Goal: Obtain resource: Download file/media

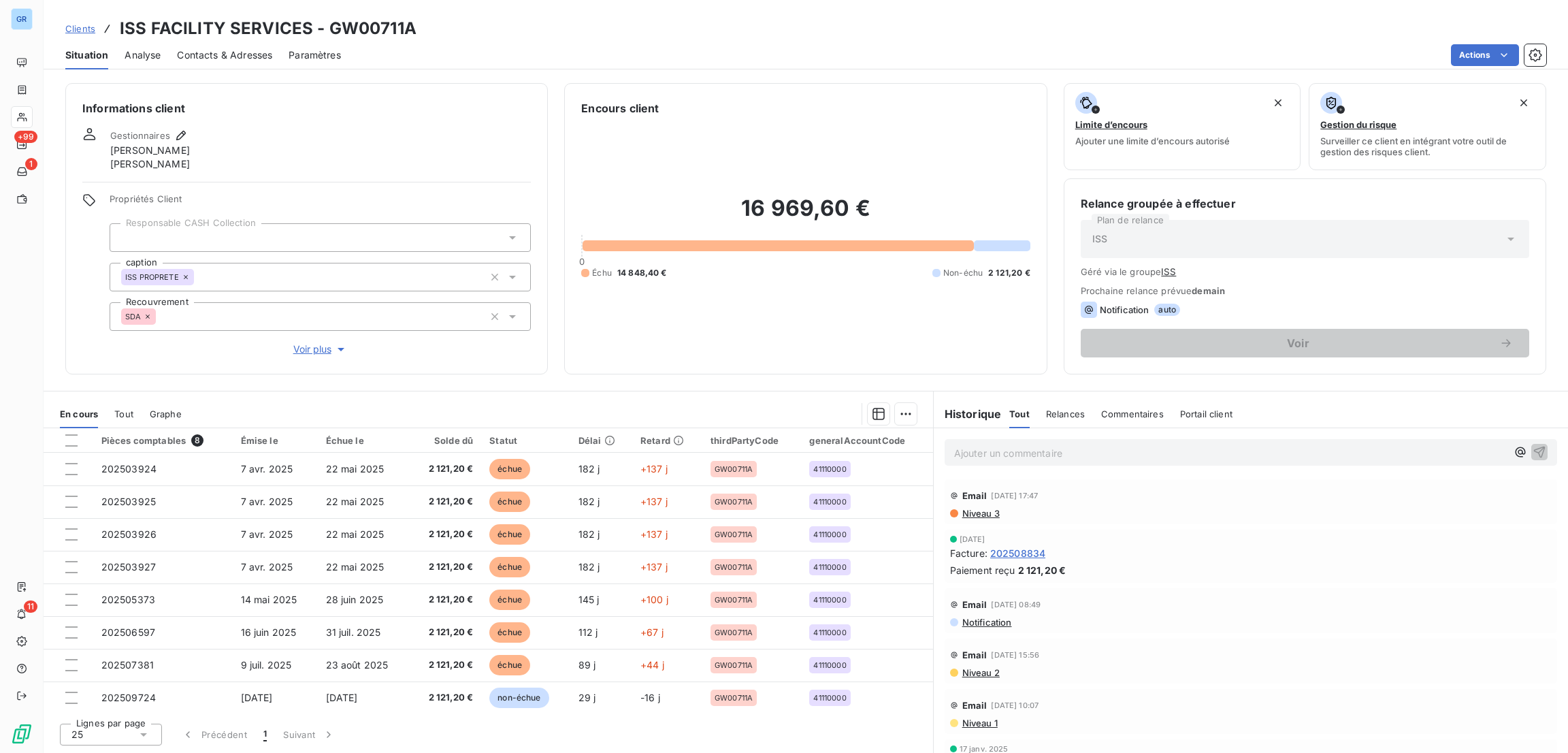
click at [618, 745] on html "GR +99 1 11 Clients ISS FACILITY SERVICES - GW00711A Situation Analyse Contacts…" at bounding box center [784, 376] width 1568 height 753
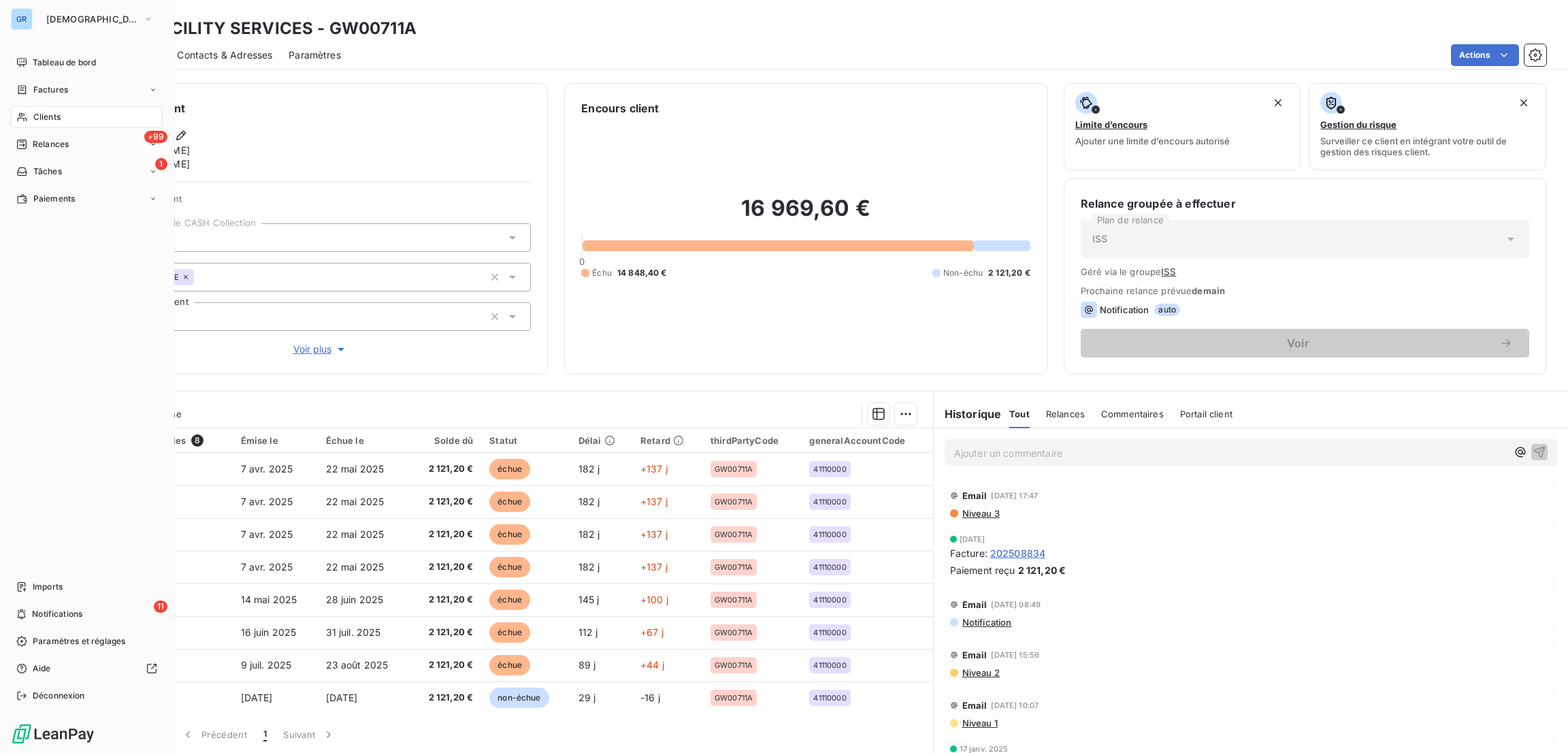
click at [51, 109] on div "Clients" at bounding box center [87, 117] width 152 height 22
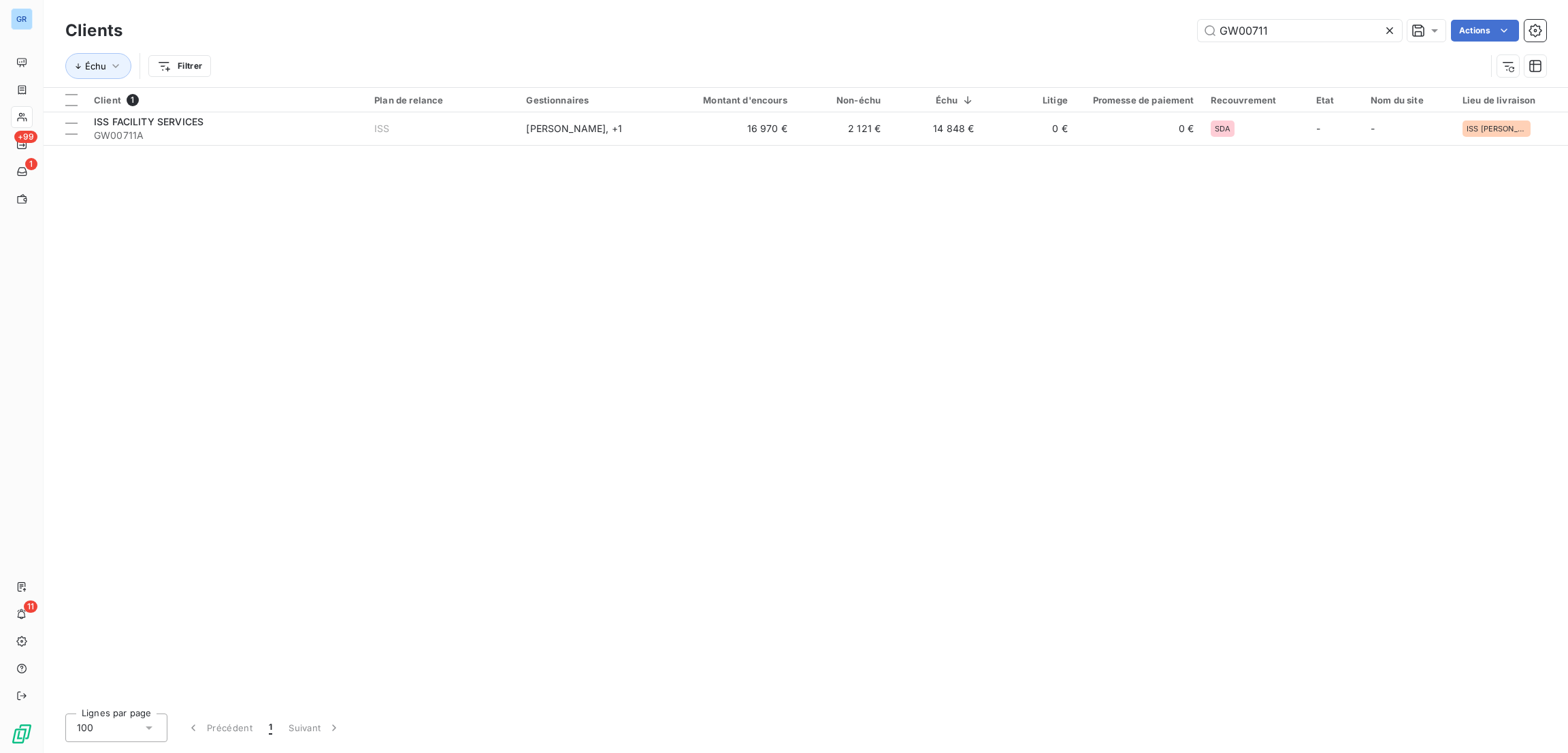
drag, startPoint x: 1280, startPoint y: 34, endPoint x: 1052, endPoint y: 62, distance: 229.7
click at [1052, 62] on div "Clients GW00711 Actions Échu Filtrer" at bounding box center [805, 51] width 1481 height 71
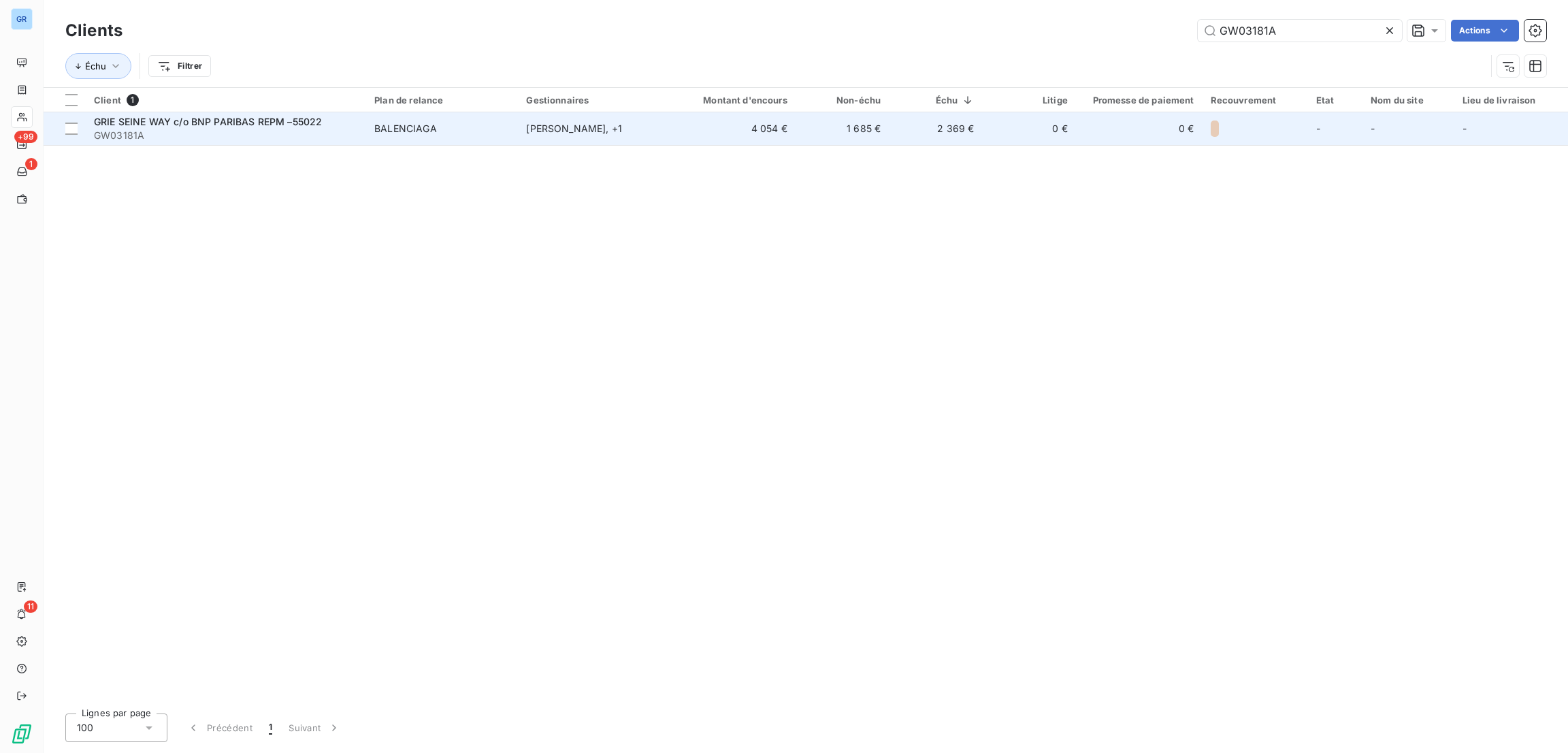
type input "GW03181A"
click at [385, 124] on div "BALENCIAGA" at bounding box center [405, 128] width 63 height 14
click at [889, 128] on td "1 685 €" at bounding box center [842, 128] width 93 height 33
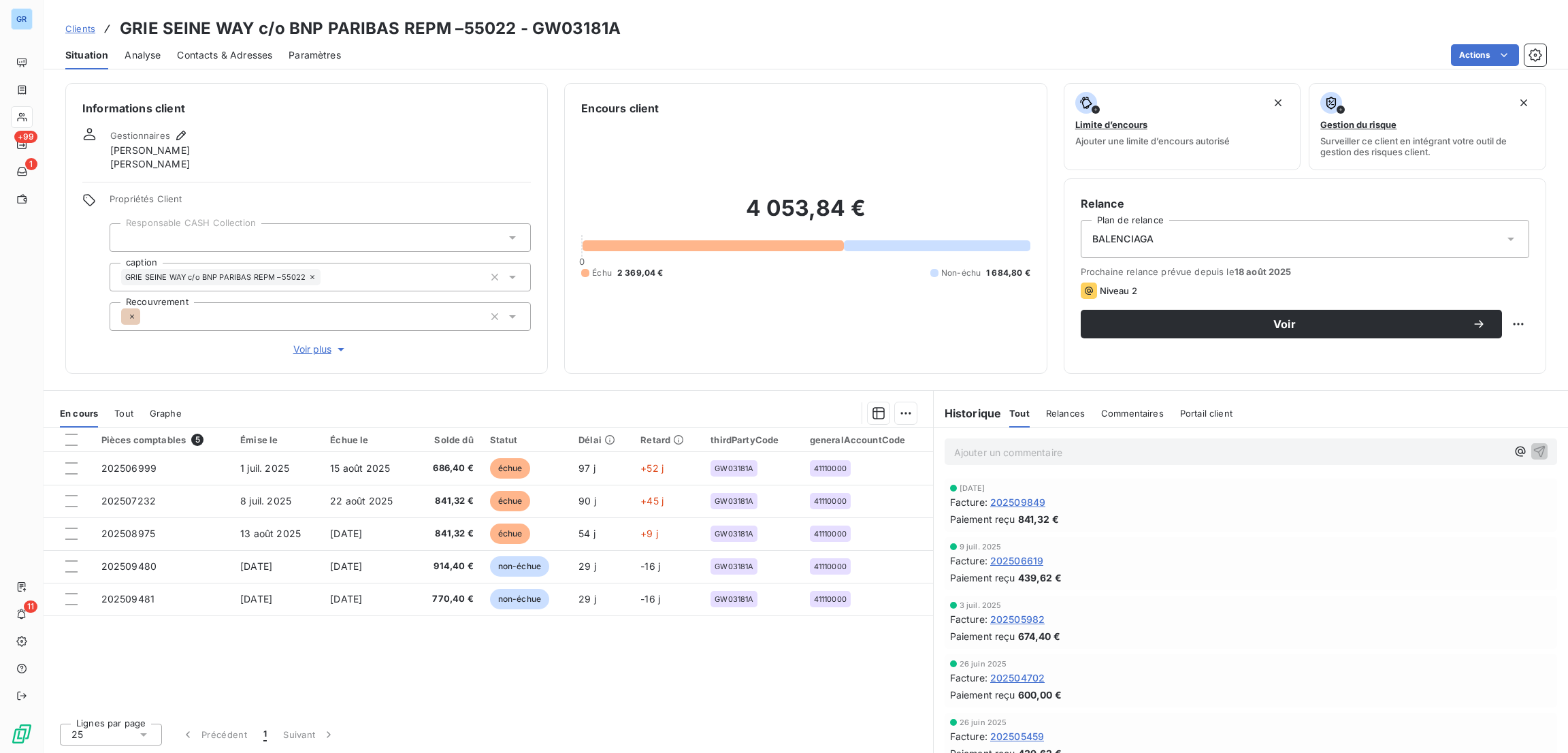
click at [1251, 238] on div "BALENCIAGA" at bounding box center [1304, 238] width 448 height 38
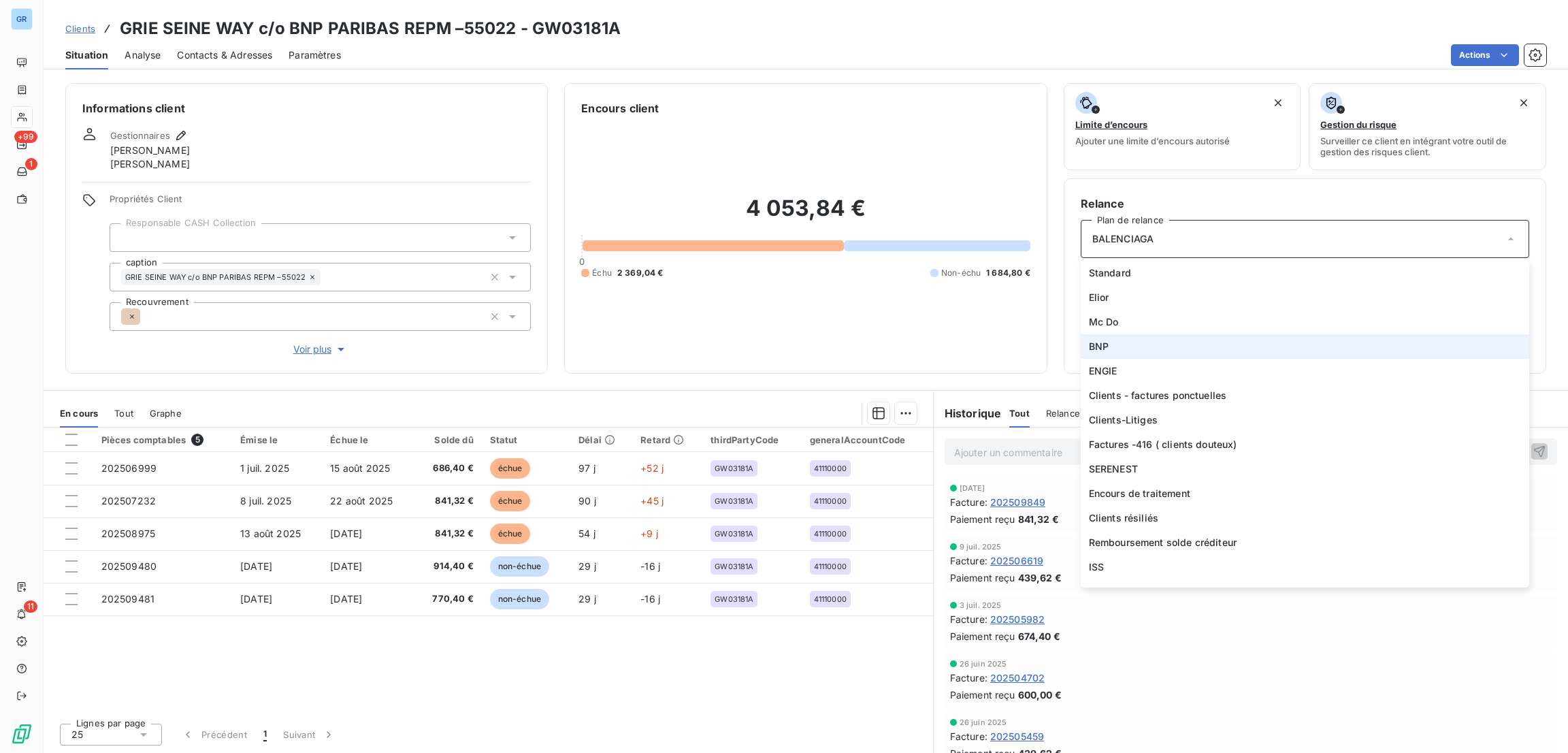
click at [1238, 342] on li "BNP" at bounding box center [1304, 346] width 448 height 25
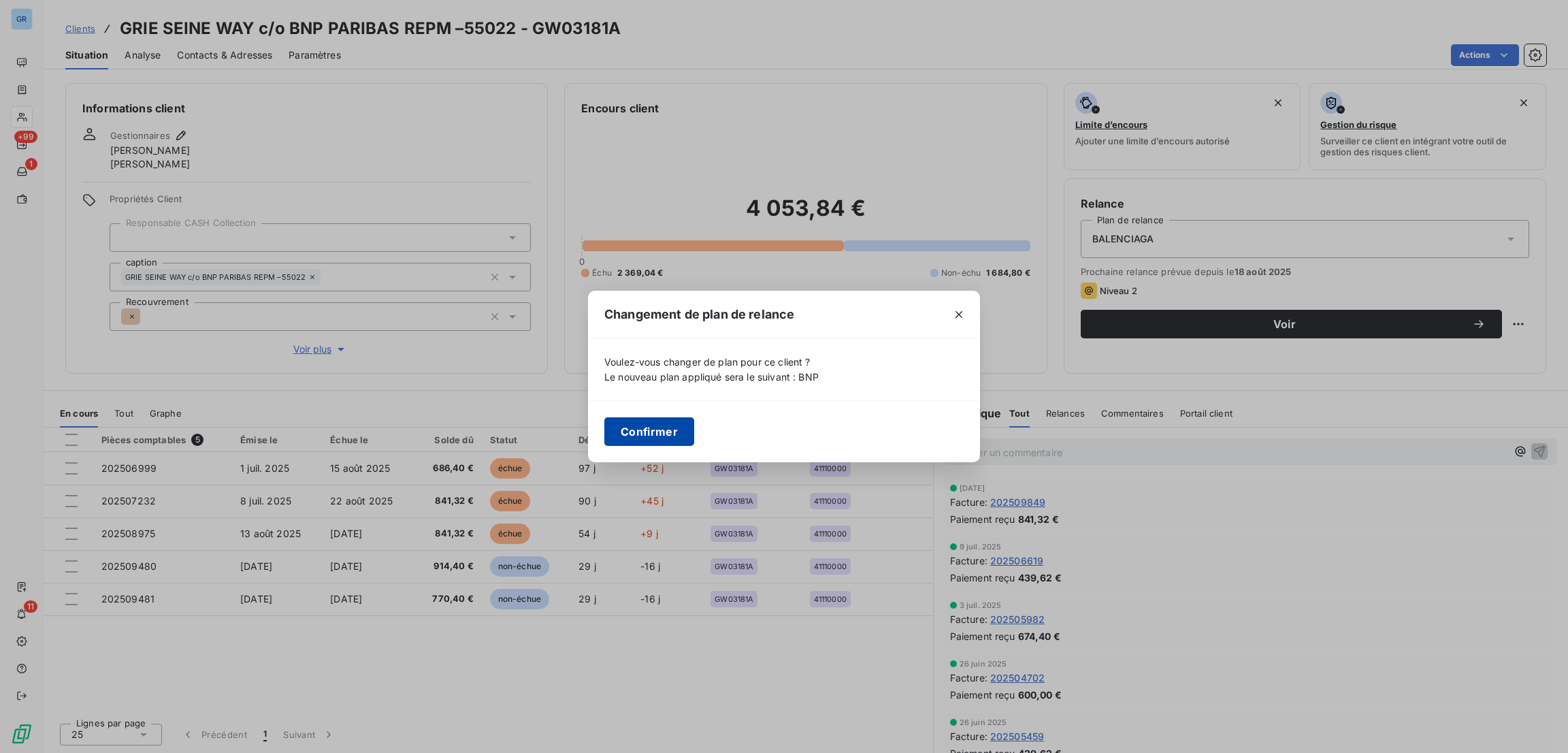
click at [675, 436] on button "Confirmer" at bounding box center [649, 431] width 90 height 29
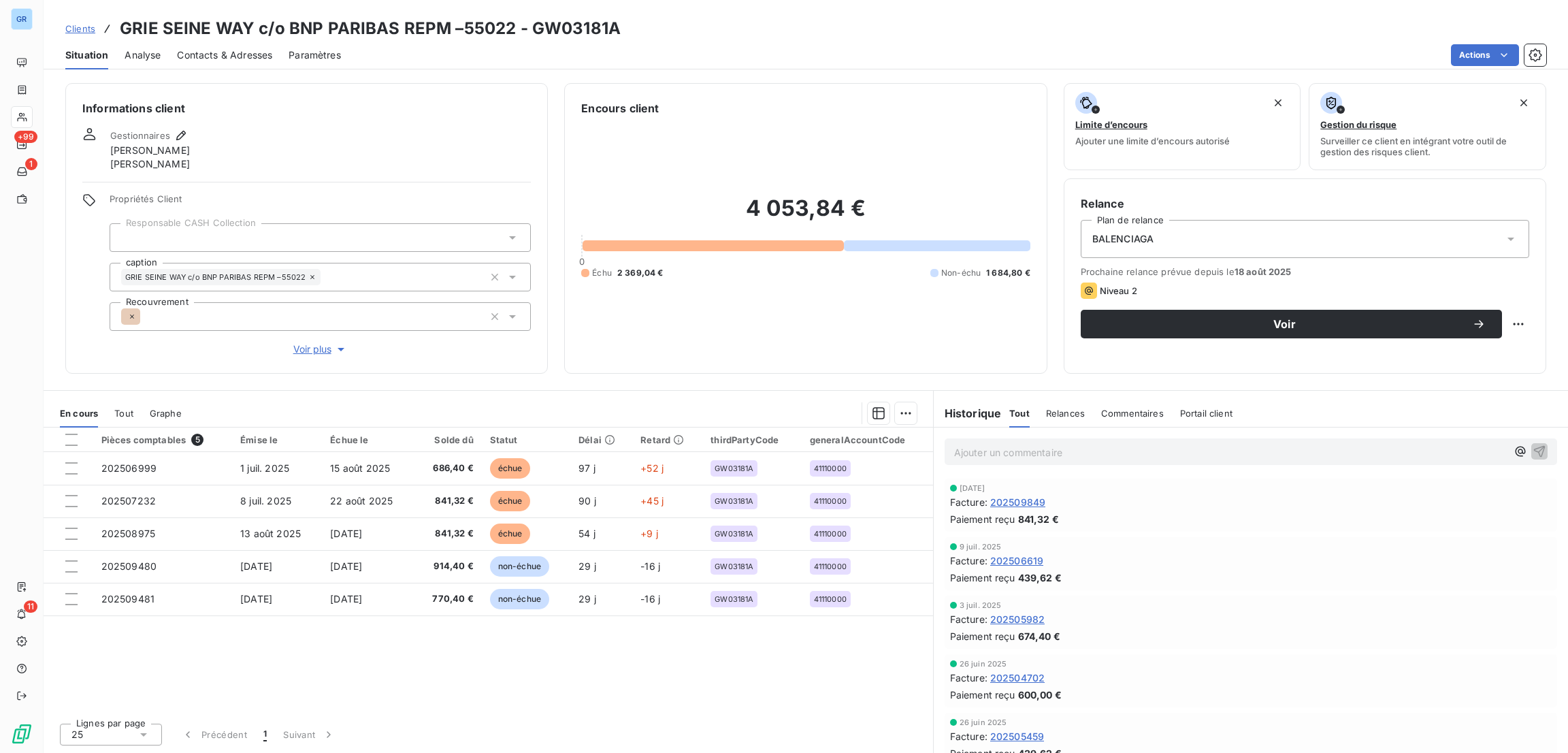
click at [1152, 233] on span "BALENCIAGA" at bounding box center [1123, 238] width 62 height 14
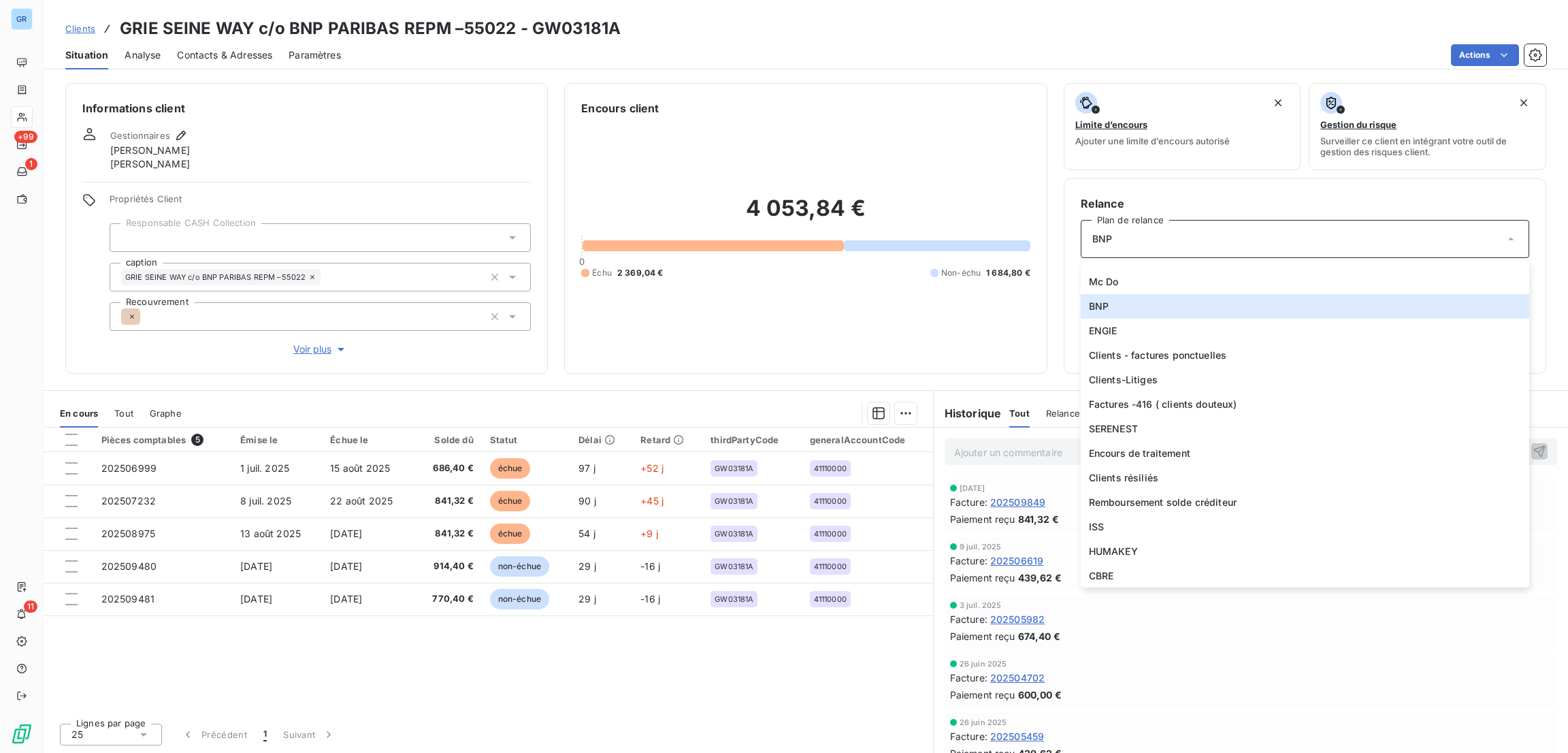
scroll to position [36, 0]
click at [1340, 308] on li "BNP" at bounding box center [1304, 310] width 448 height 25
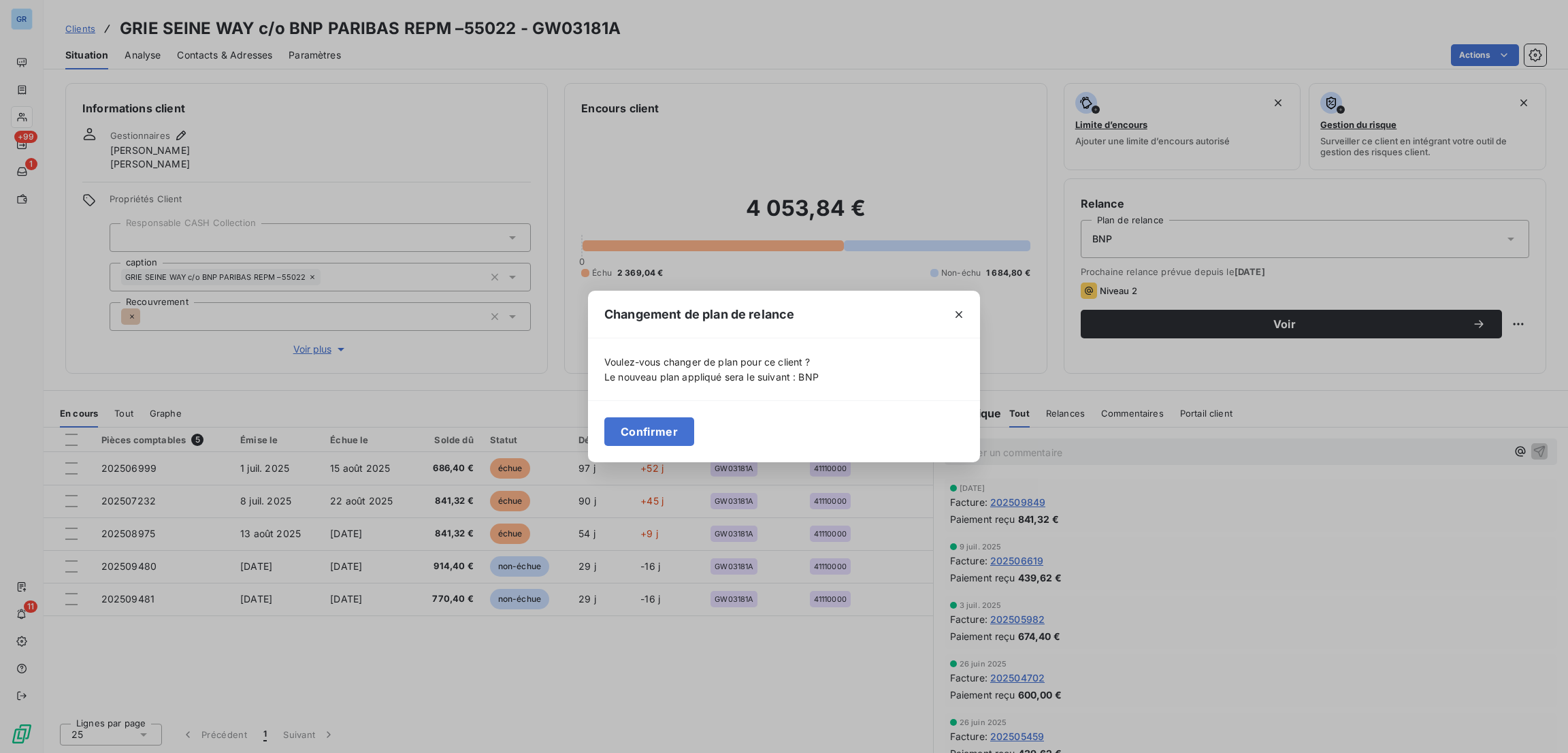
click at [655, 447] on div "Confirmer" at bounding box center [784, 431] width 392 height 62
click at [635, 432] on button "Confirmer" at bounding box center [649, 431] width 90 height 29
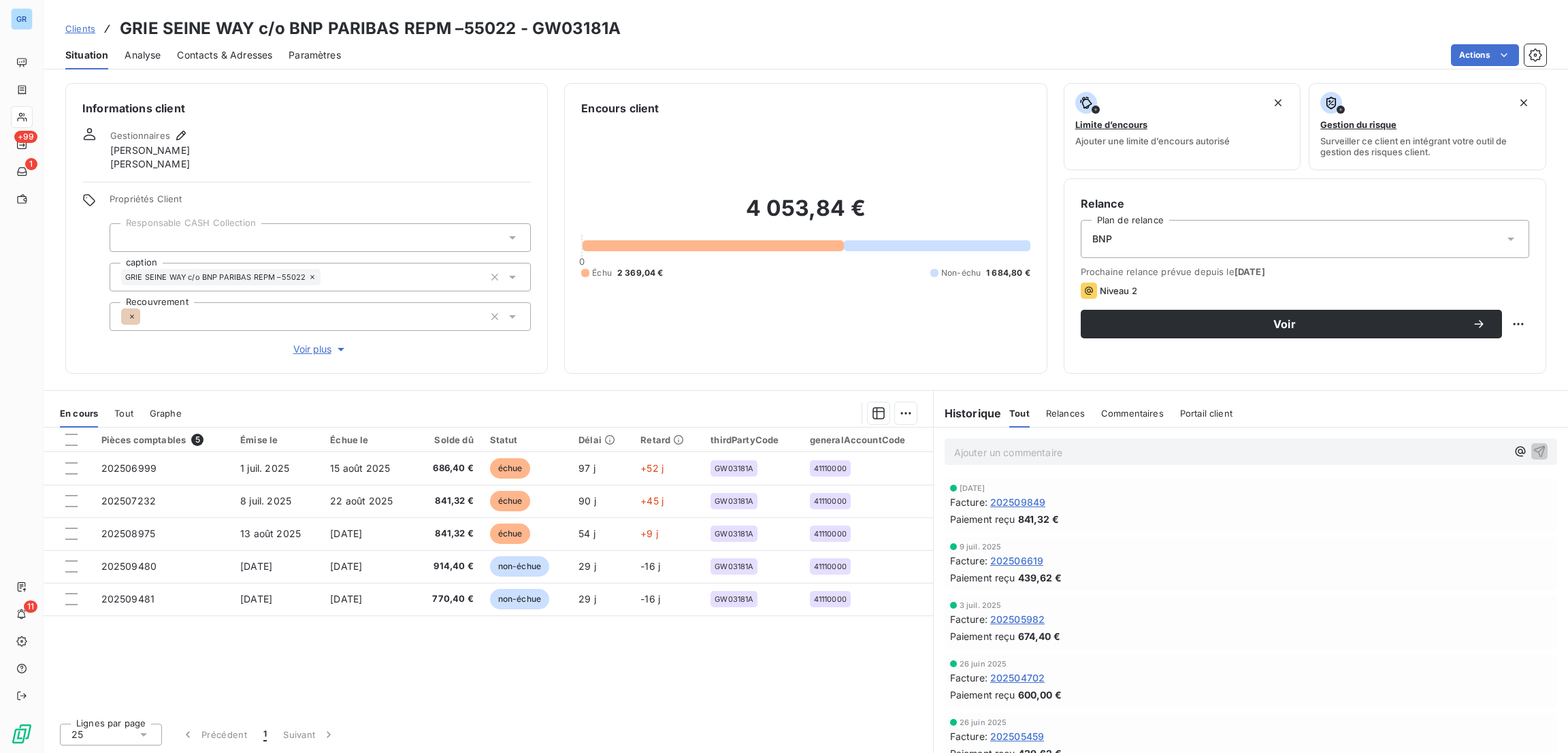
click at [871, 290] on div "4 053,84 € 0 Échu 2 369,04 € Non-échu 1 684,80 €" at bounding box center [805, 236] width 448 height 240
click at [1477, 55] on html "GR +99 1 11 Clients GRIE SEINE WAY c/o BNP PARIBAS REPM –55022 - GW03181A Situa…" at bounding box center [784, 376] width 1568 height 753
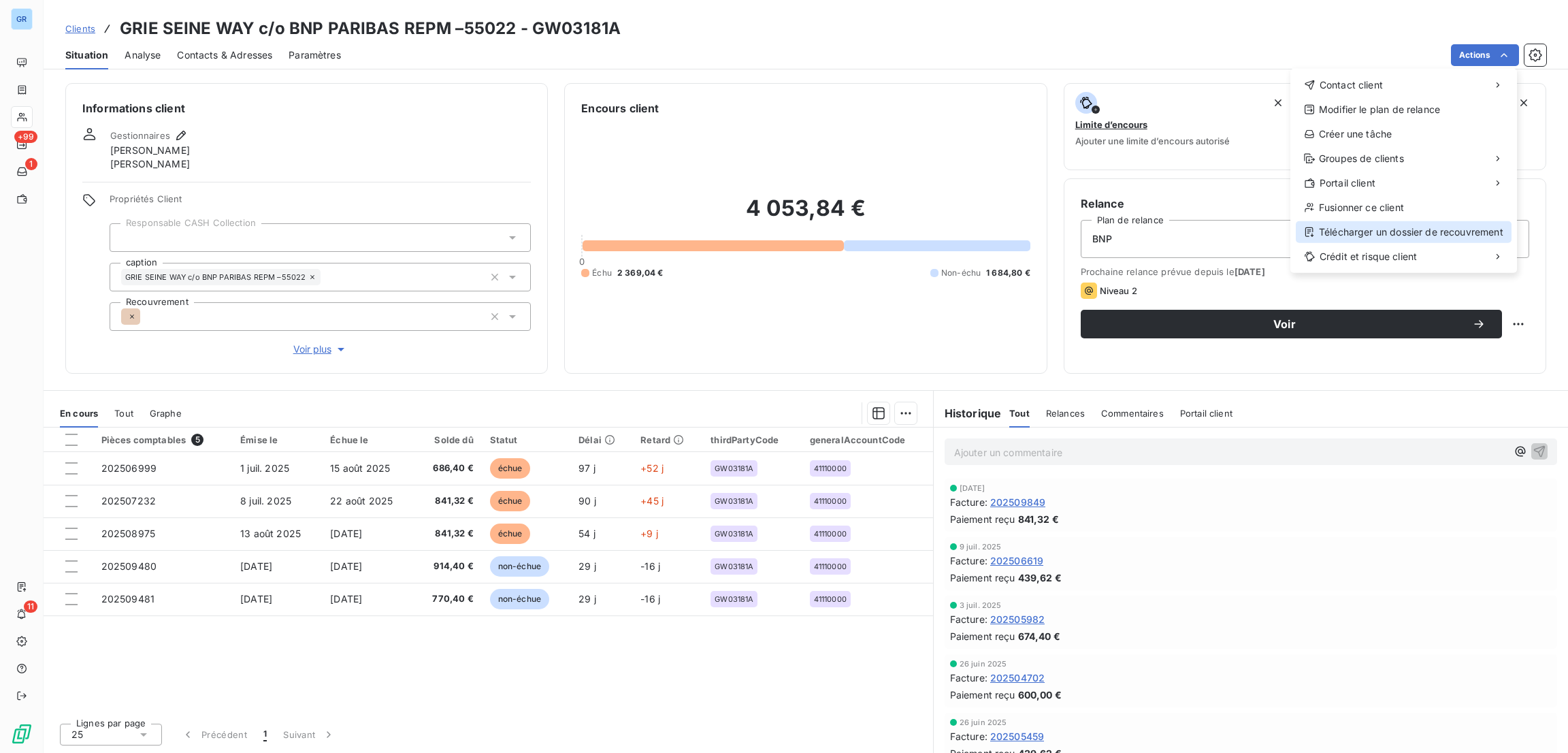
click at [1365, 237] on div "Télécharger un dossier de recouvrement" at bounding box center [1403, 232] width 216 height 22
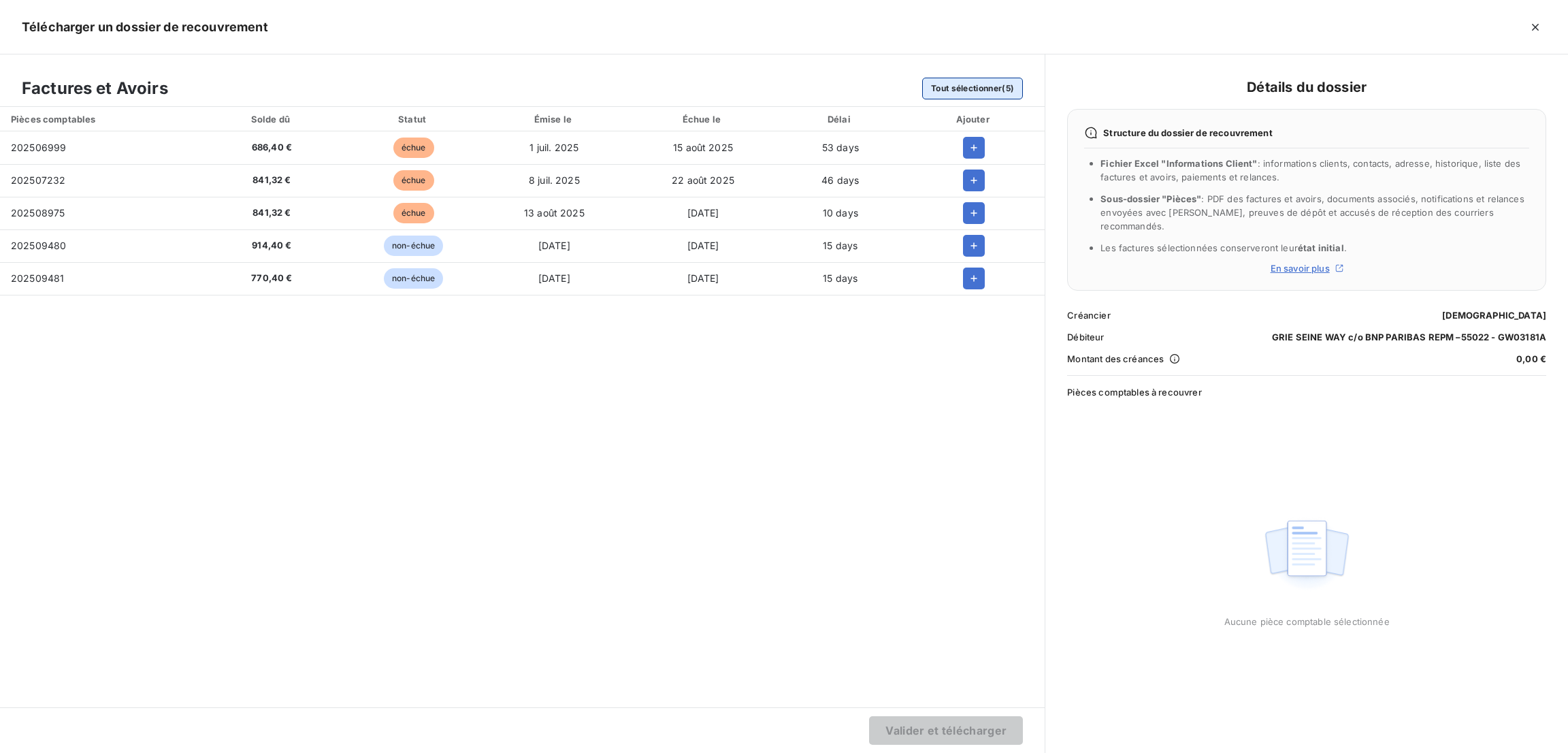
click at [974, 97] on button "Tout sélectionner (5)" at bounding box center [972, 88] width 100 height 22
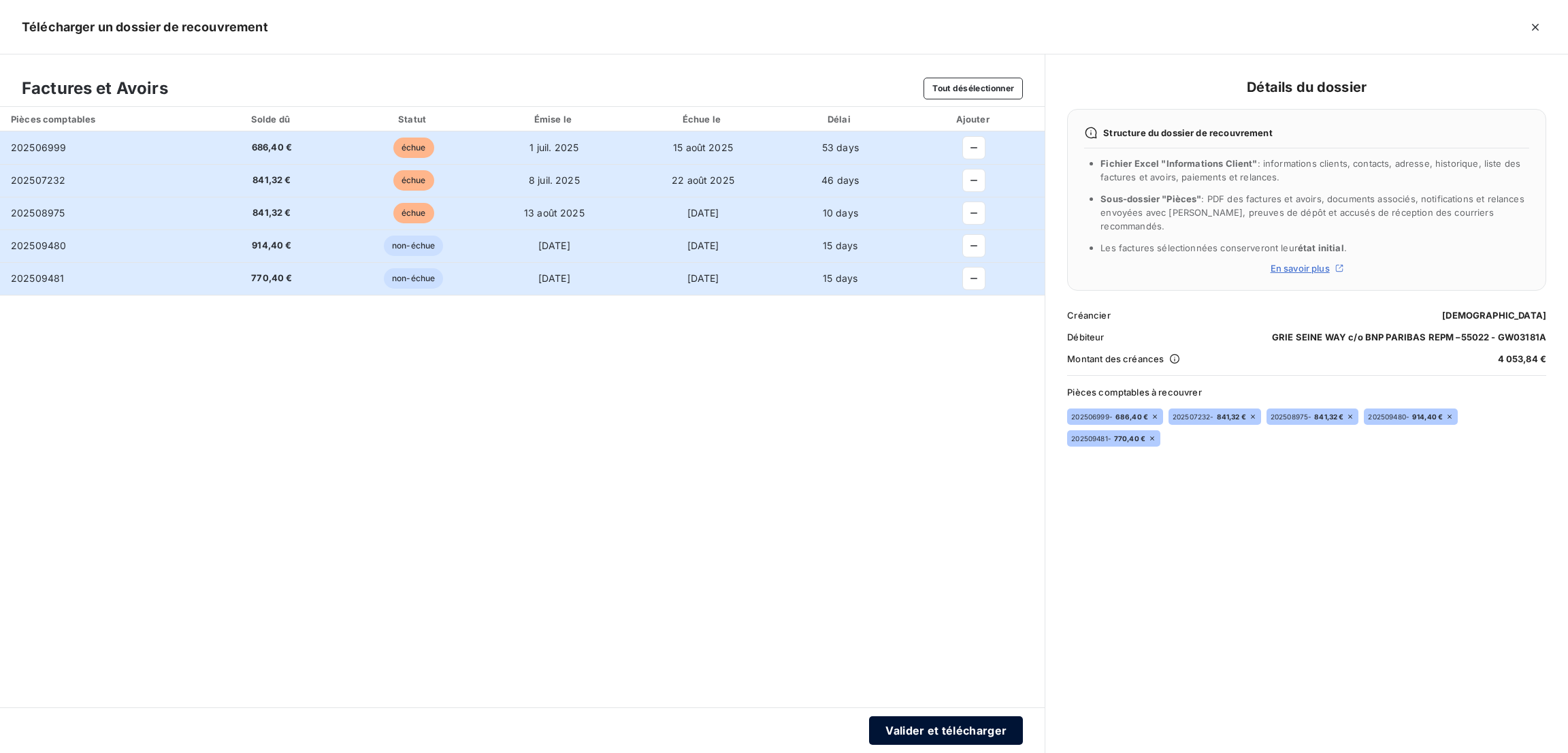
click at [929, 742] on button "Valider et télécharger" at bounding box center [946, 730] width 154 height 29
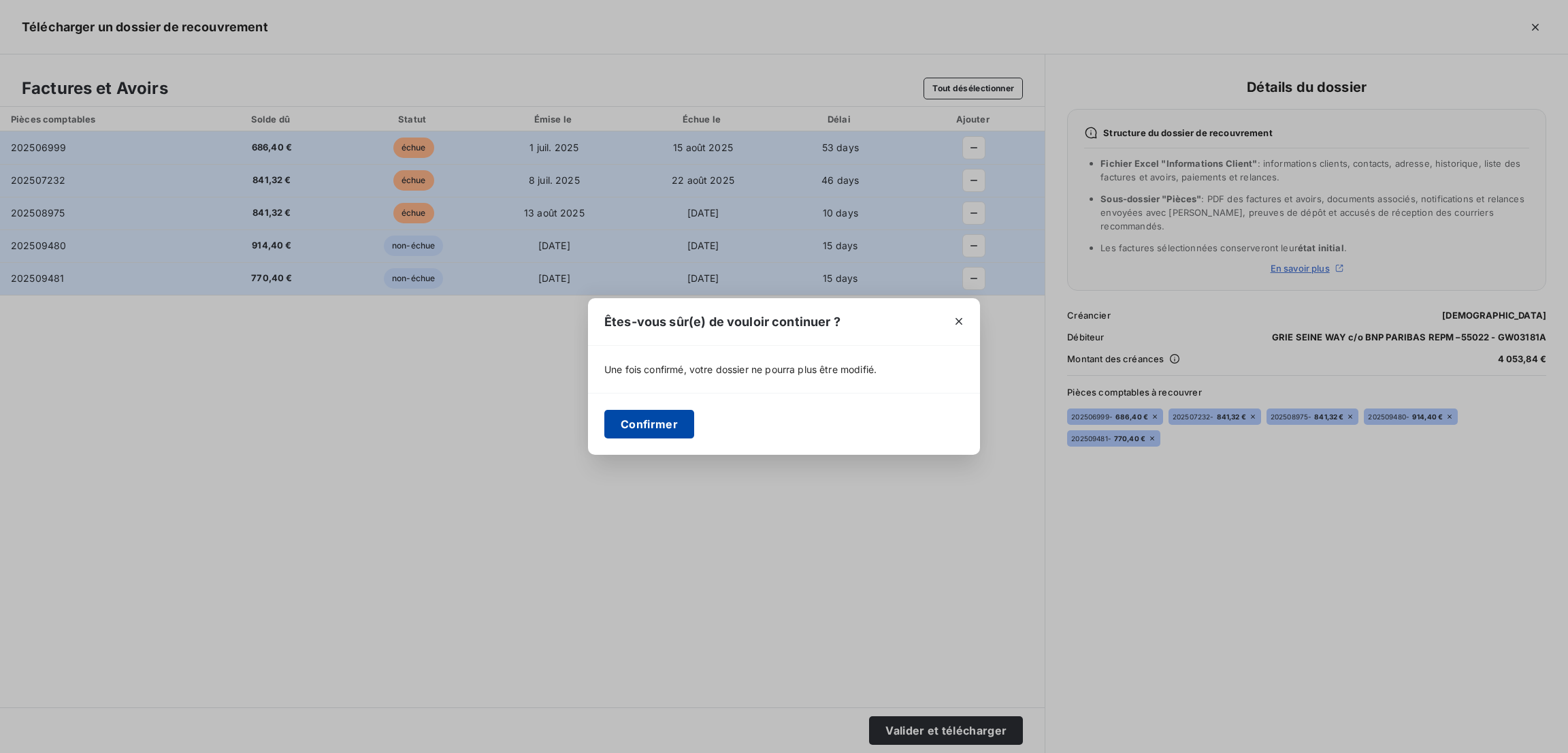
click at [639, 418] on button "Confirmer" at bounding box center [649, 424] width 90 height 29
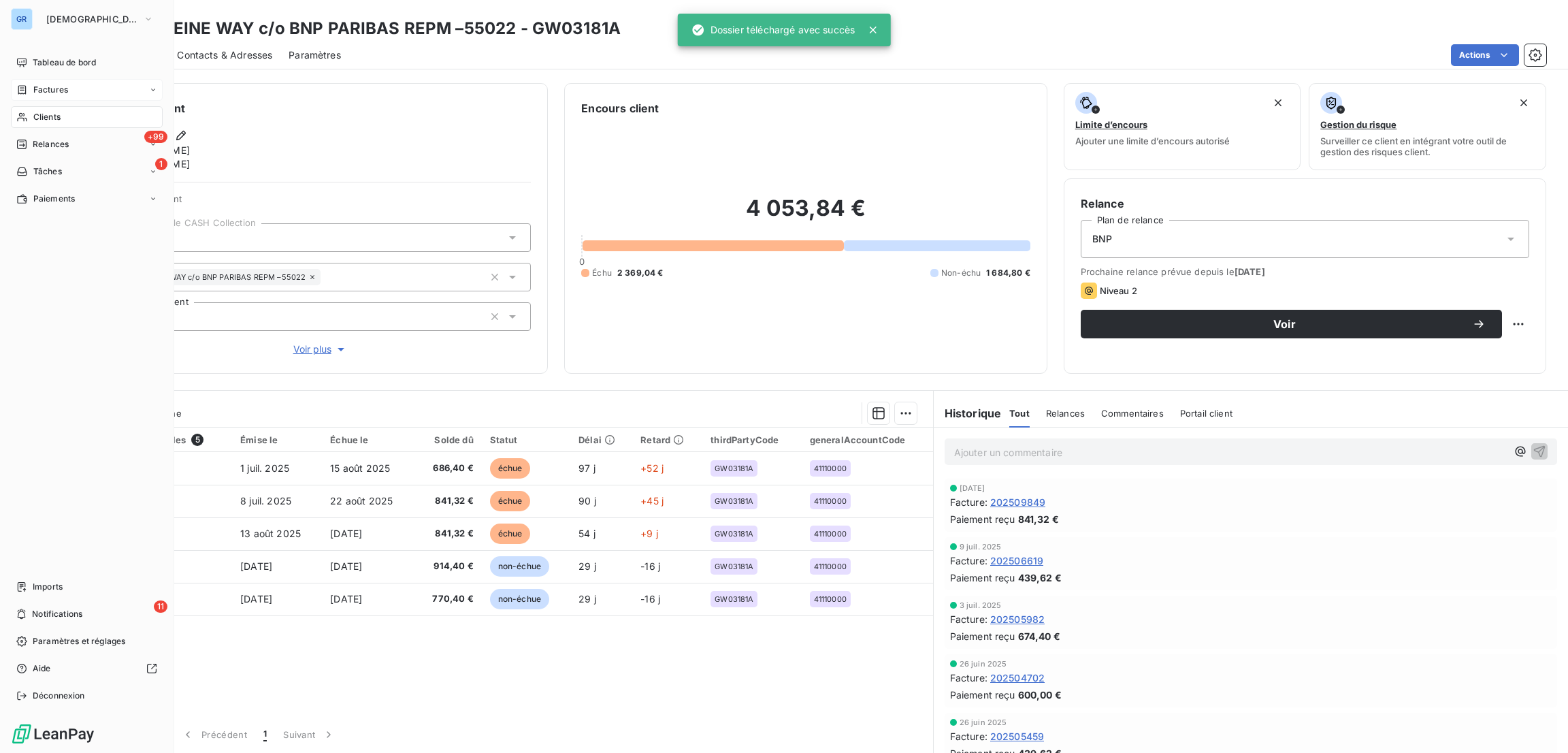
click at [50, 90] on span "Factures" at bounding box center [51, 89] width 34 height 12
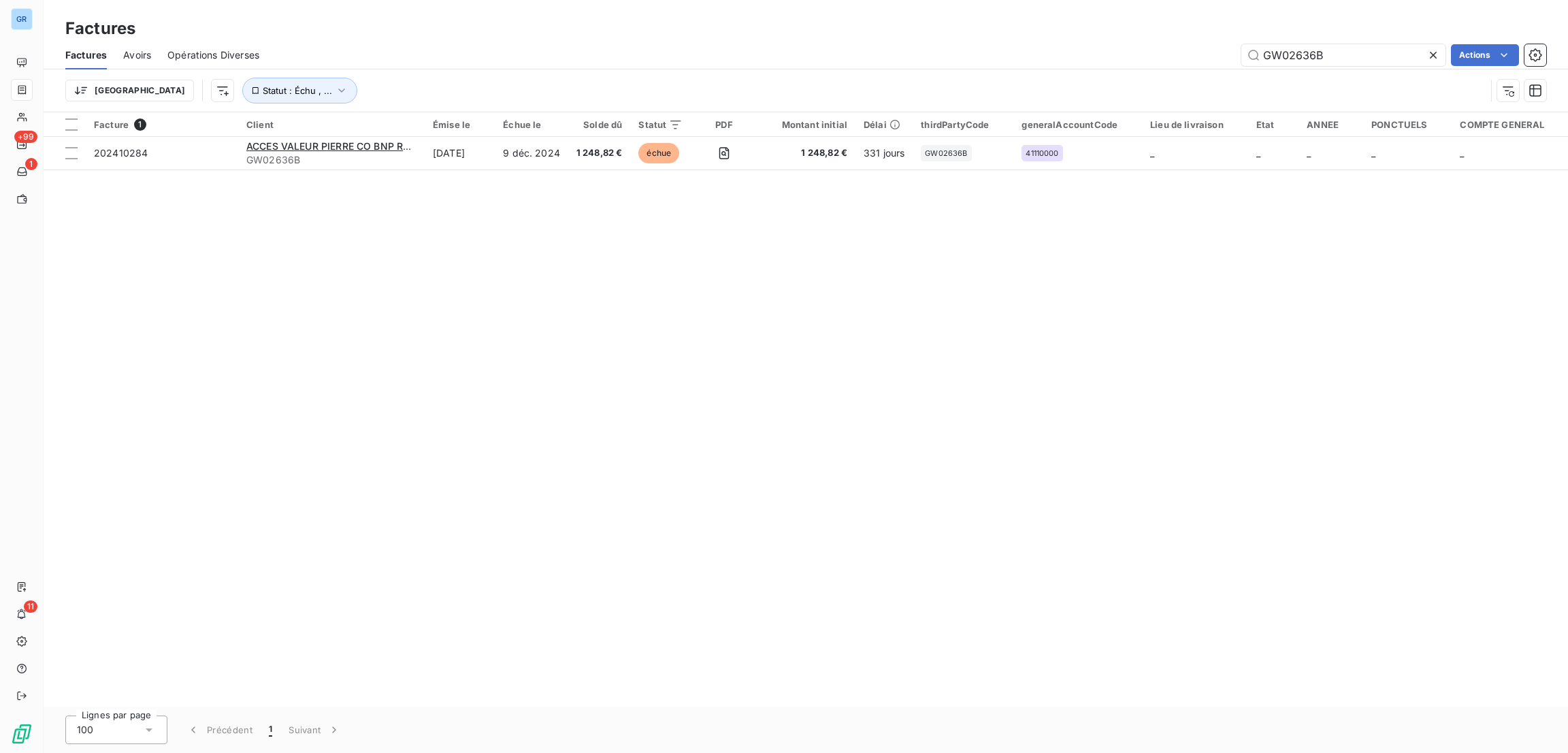
drag, startPoint x: 1339, startPoint y: 55, endPoint x: 1121, endPoint y: 48, distance: 218.1
click at [1121, 48] on div "GW02636B Actions" at bounding box center [911, 55] width 1271 height 22
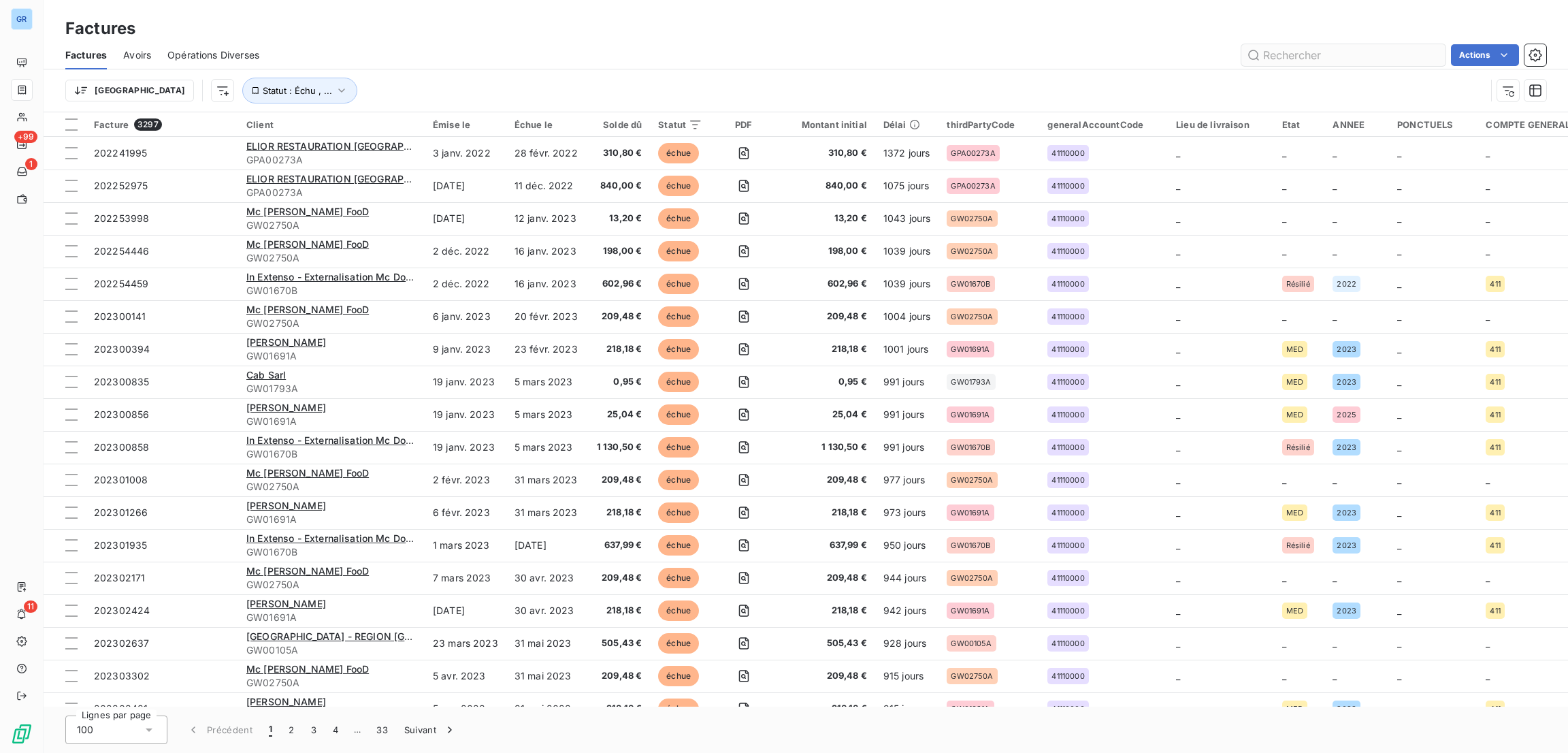
click at [1317, 59] on input "text" at bounding box center [1343, 55] width 204 height 22
click at [1316, 60] on input "text" at bounding box center [1343, 55] width 204 height 22
paste input "GW01810A"
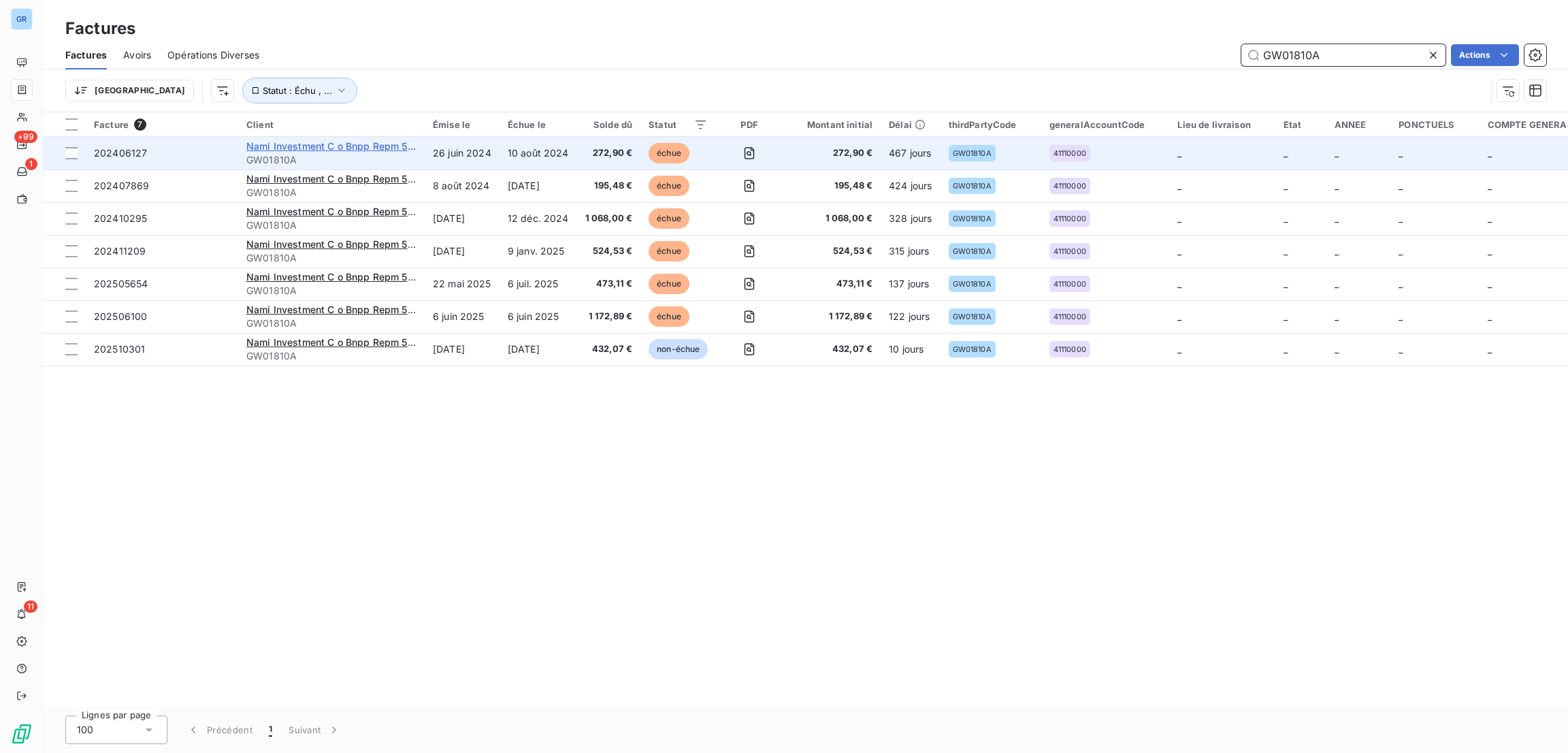
type input "GW01810A"
click at [362, 144] on span "Nami Investment C o Bnpp Repm 51738" at bounding box center [338, 146] width 183 height 11
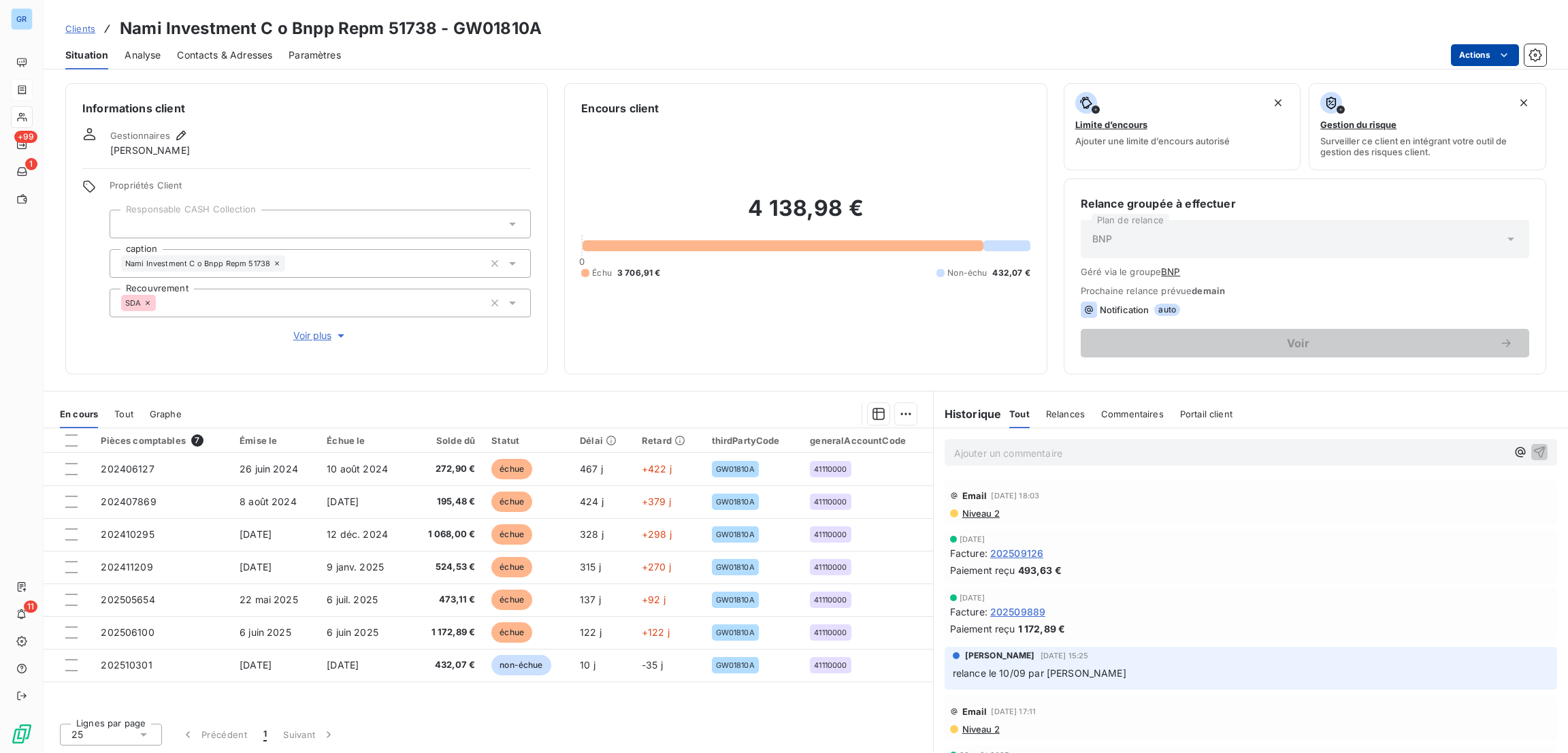
click at [1472, 55] on html "GR +99 1 11 Clients Nami Investment C o Bnpp Repm 51738 - GW01810A Situation An…" at bounding box center [784, 376] width 1568 height 753
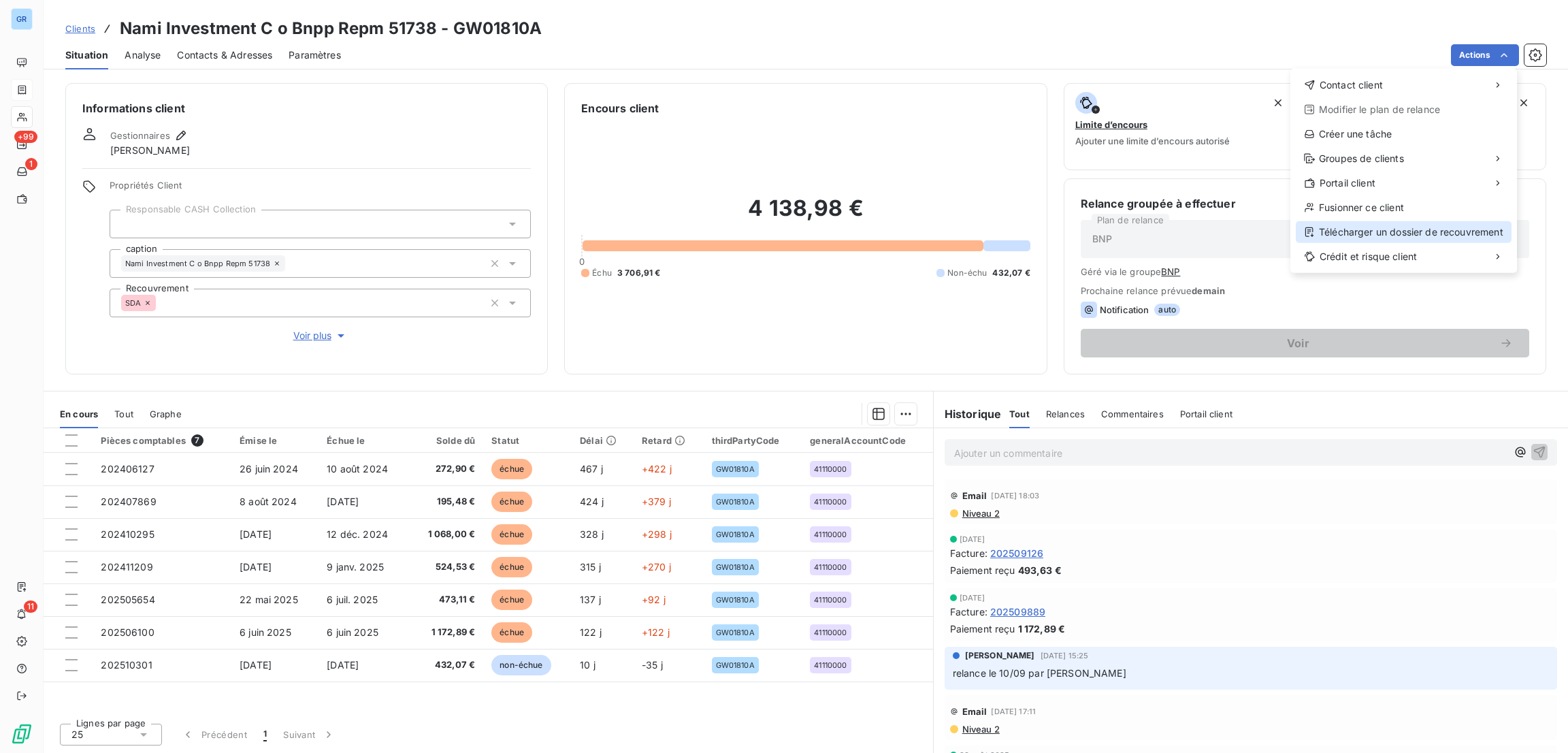
click at [1377, 242] on div "Télécharger un dossier de recouvrement" at bounding box center [1403, 232] width 216 height 22
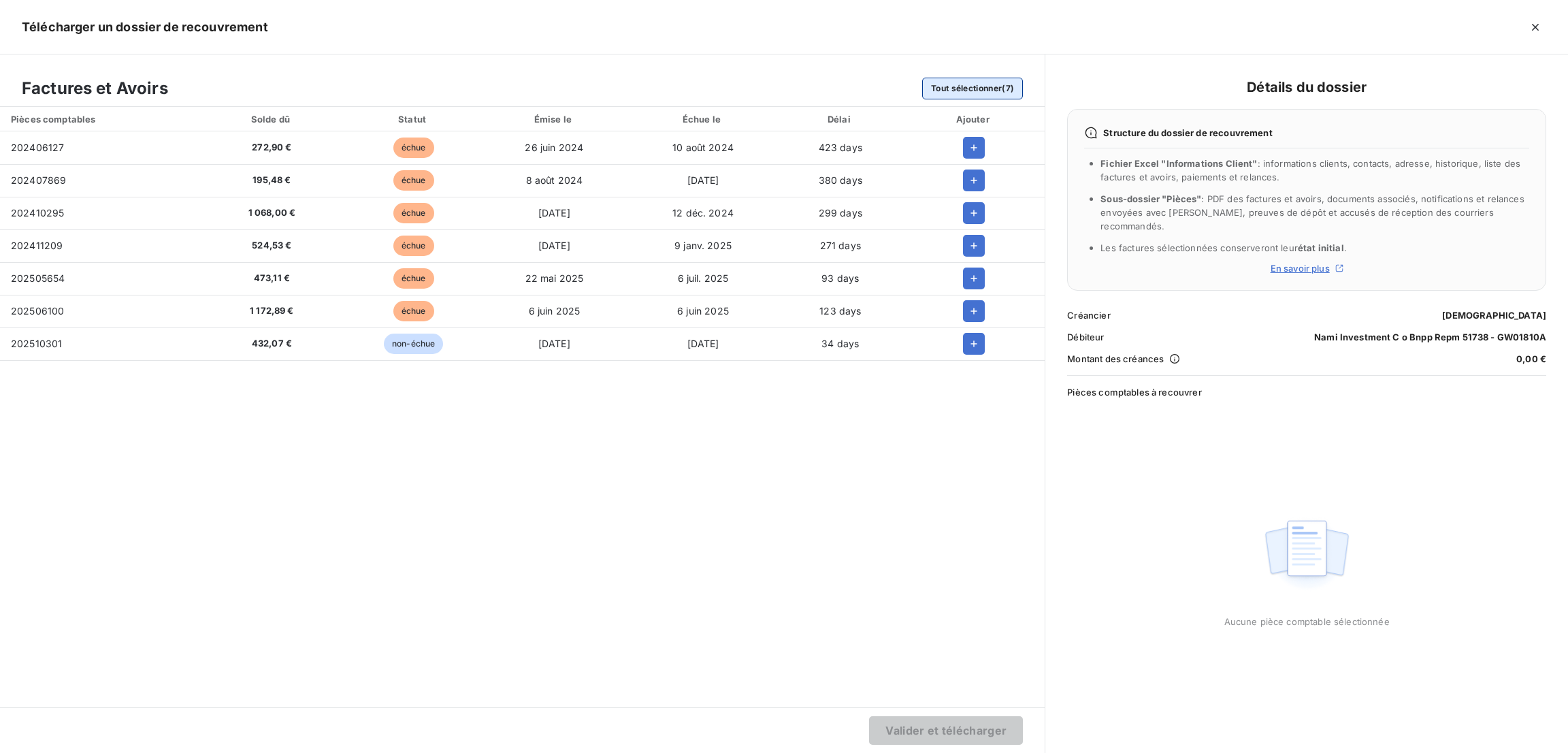
click at [982, 87] on button "Tout sélectionner (7)" at bounding box center [972, 88] width 100 height 22
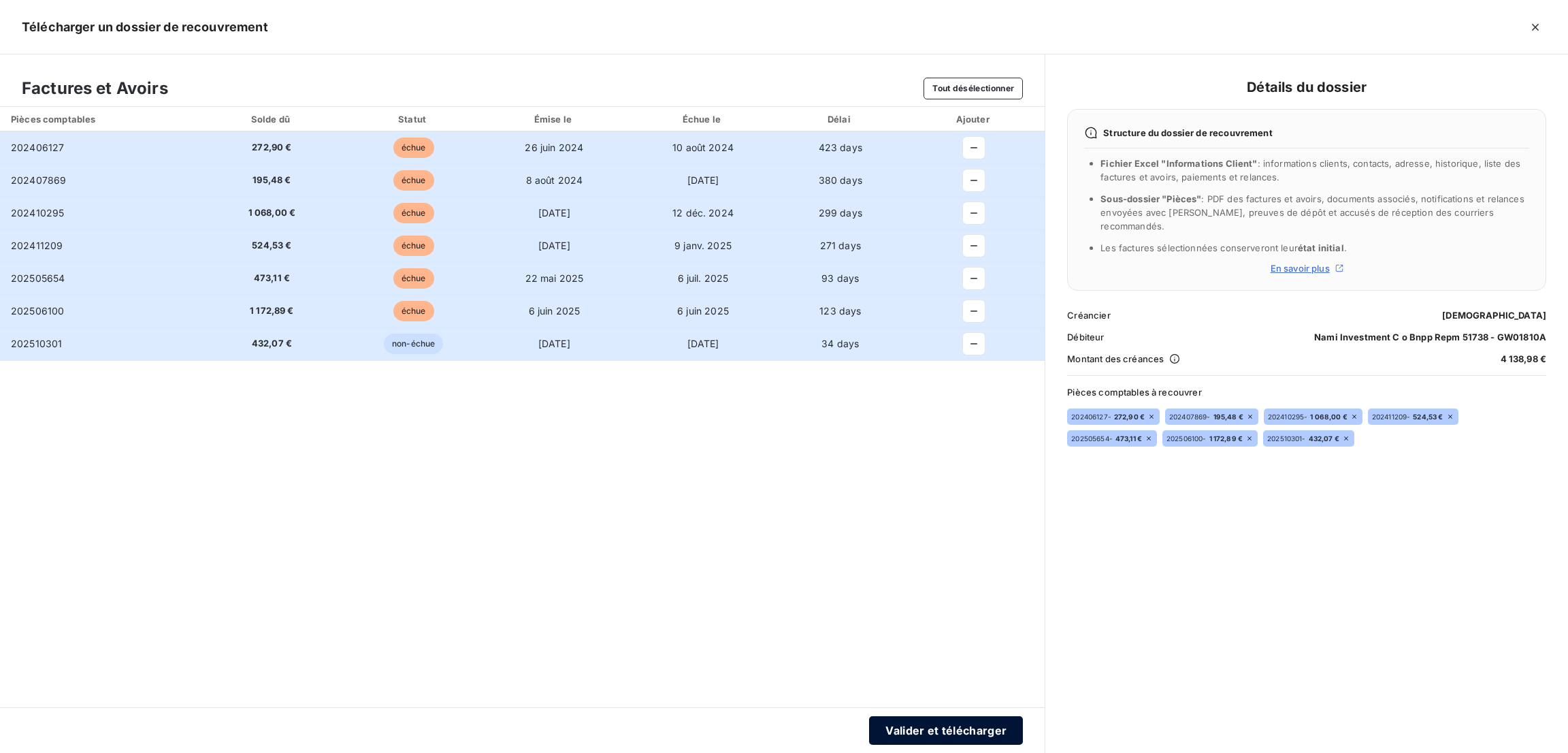
click at [938, 736] on button "Valider et télécharger" at bounding box center [946, 730] width 154 height 29
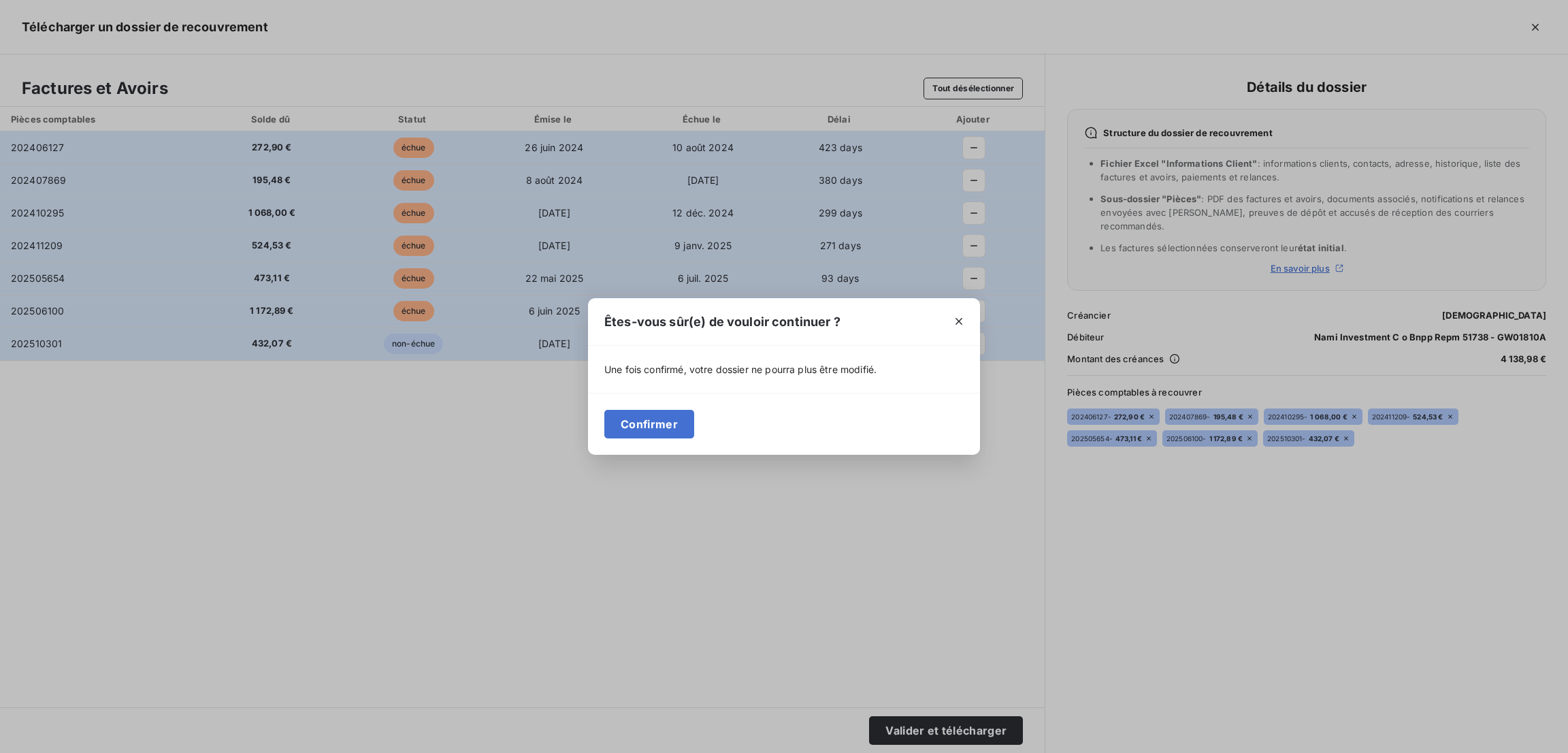
click at [651, 402] on div "Confirmer" at bounding box center [784, 424] width 392 height 62
click at [643, 412] on button "Confirmer" at bounding box center [649, 424] width 90 height 29
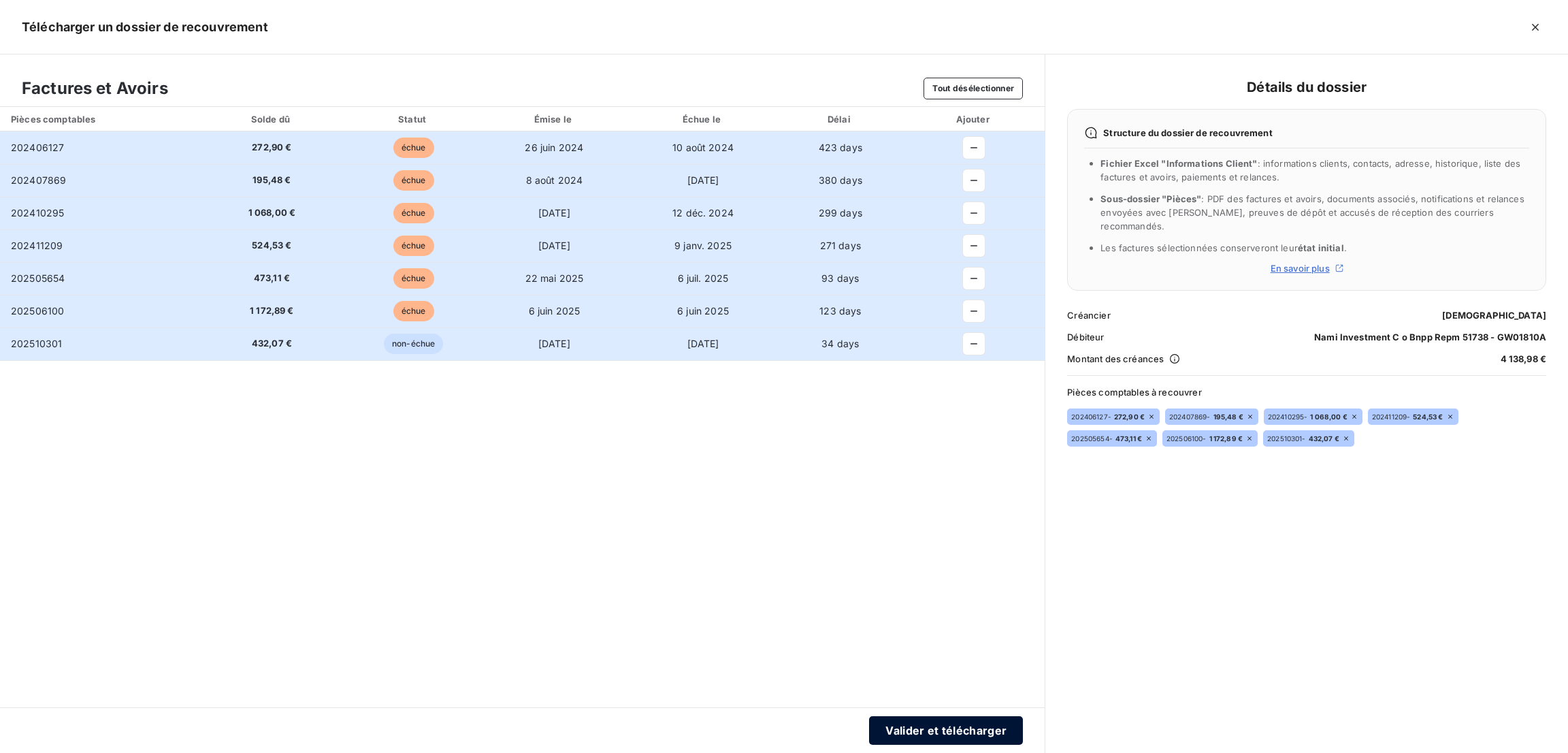
click at [920, 731] on button "Valider et télécharger" at bounding box center [946, 730] width 154 height 29
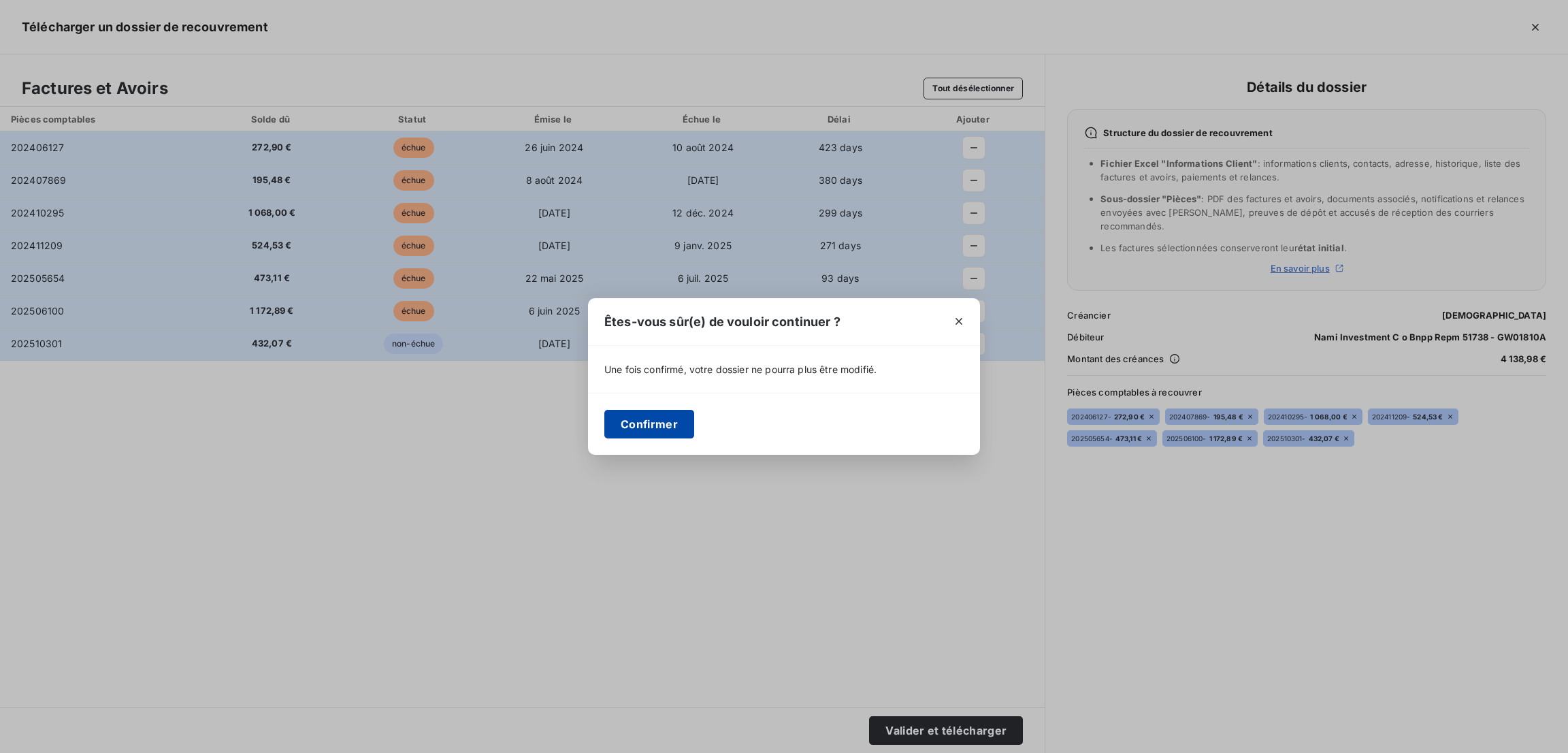
click at [663, 414] on button "Confirmer" at bounding box center [649, 424] width 90 height 29
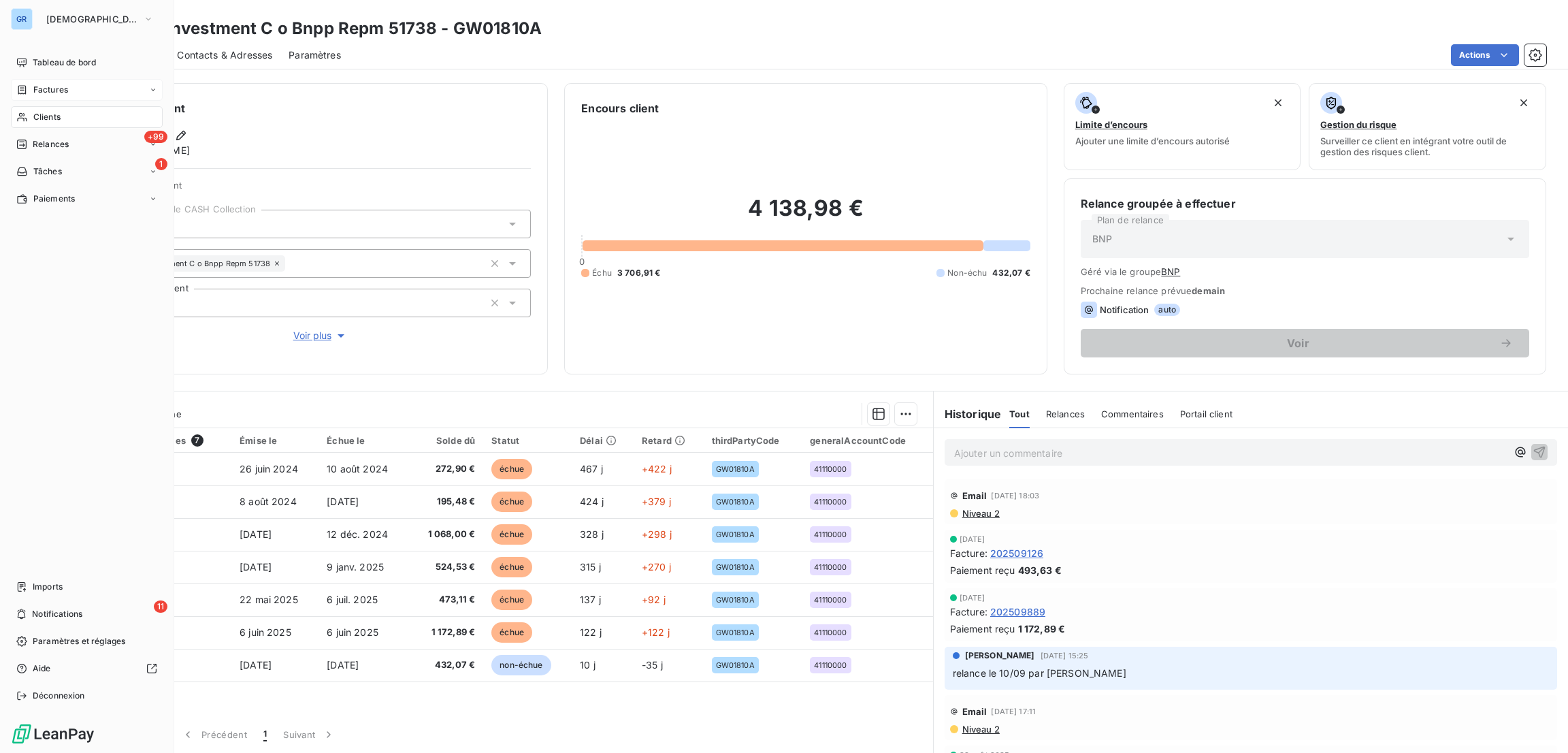
click at [51, 90] on span "Factures" at bounding box center [51, 89] width 34 height 12
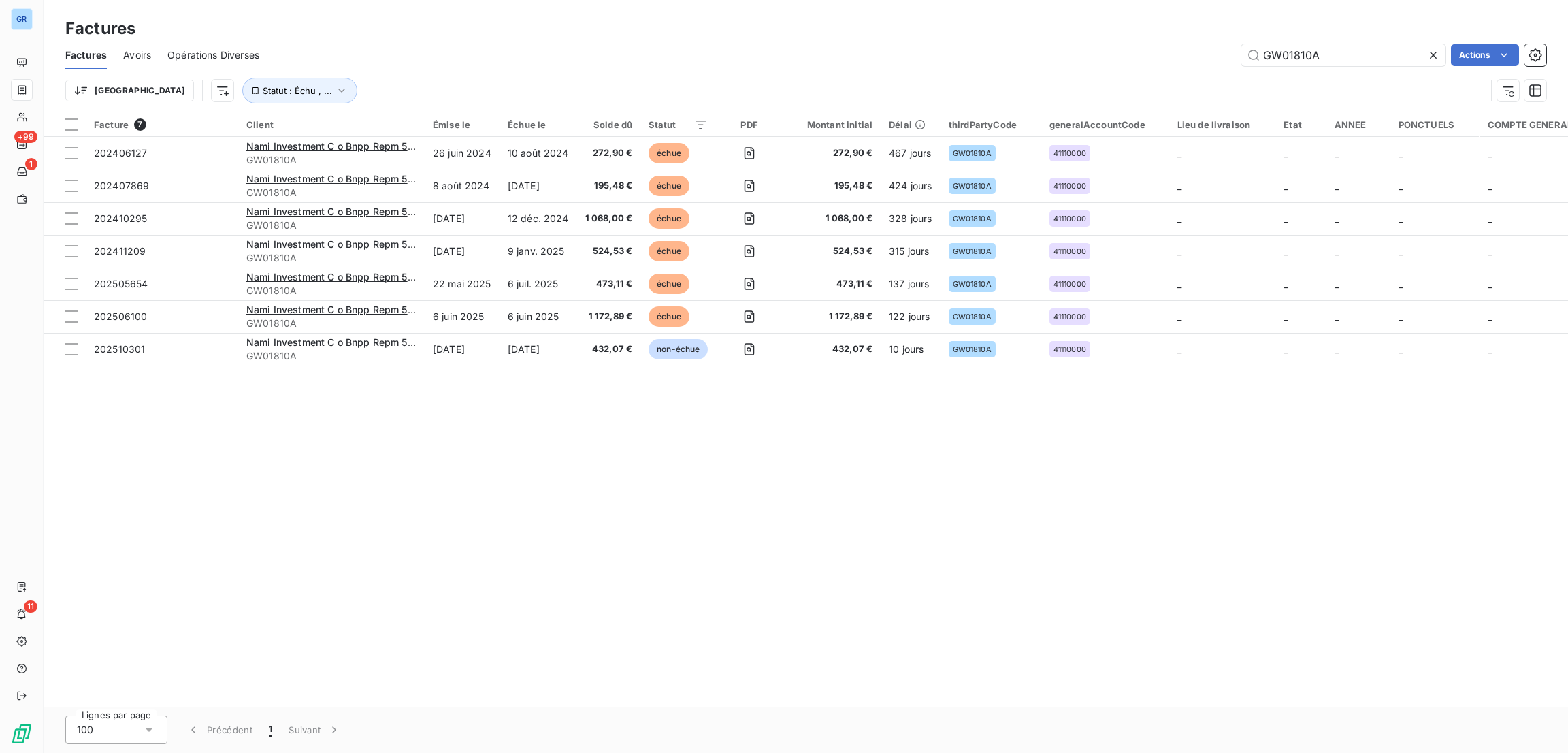
drag, startPoint x: 1355, startPoint y: 59, endPoint x: 1015, endPoint y: 42, distance: 340.4
click at [1015, 44] on div "GW01810A Actions" at bounding box center [911, 55] width 1271 height 22
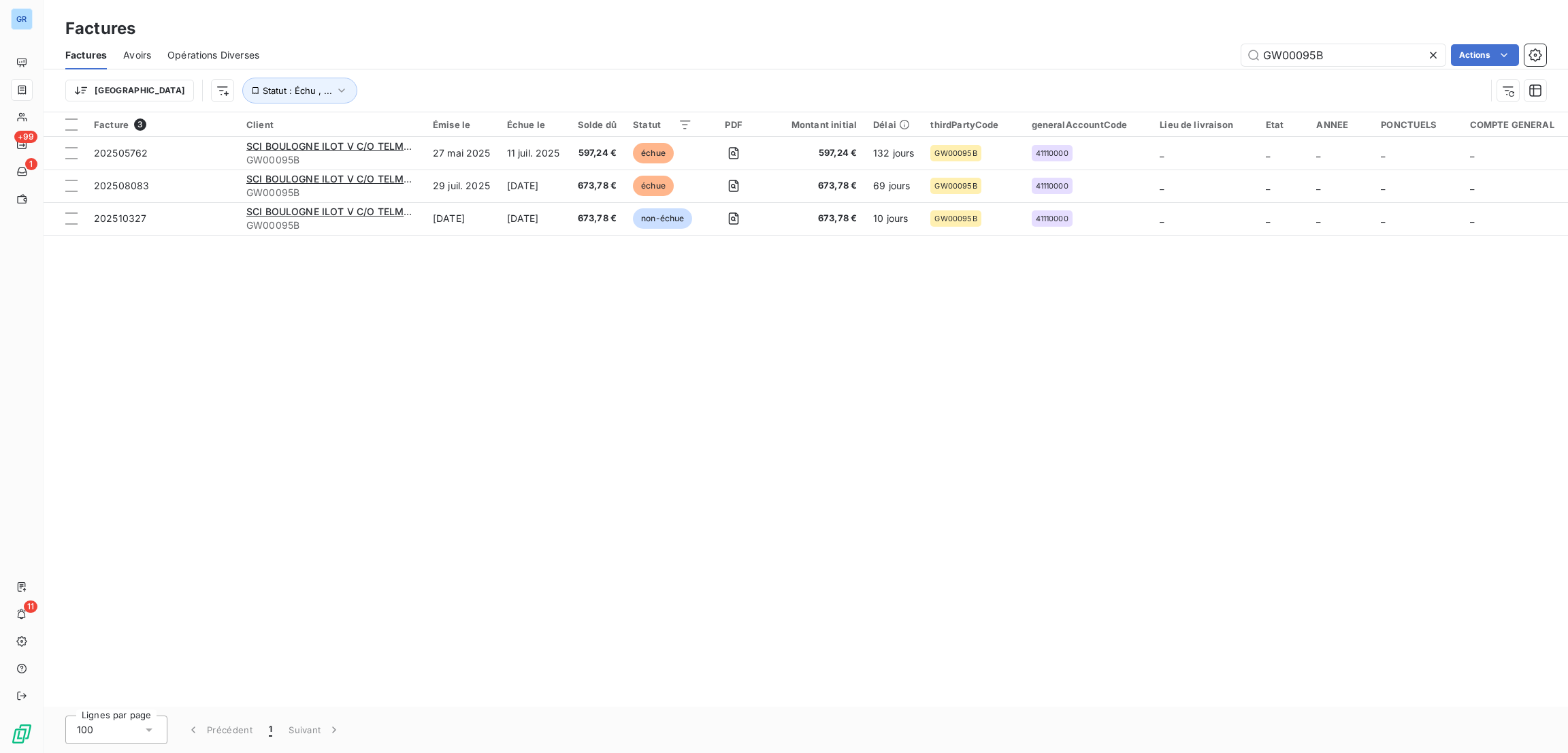
type input "GW00095B"
